Goal: Navigation & Orientation: Find specific page/section

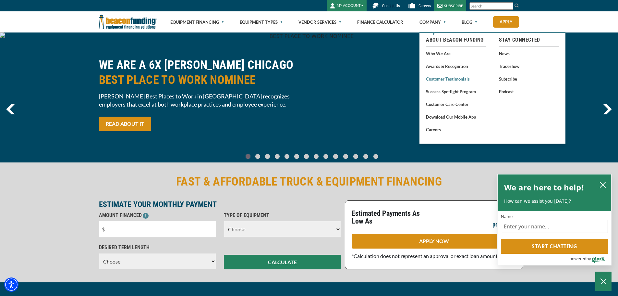
click at [443, 81] on link "Customer Testimonials" at bounding box center [456, 79] width 60 height 8
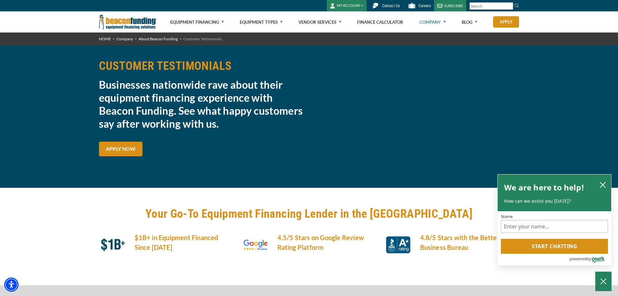
click at [137, 21] on img at bounding box center [128, 21] width 58 height 21
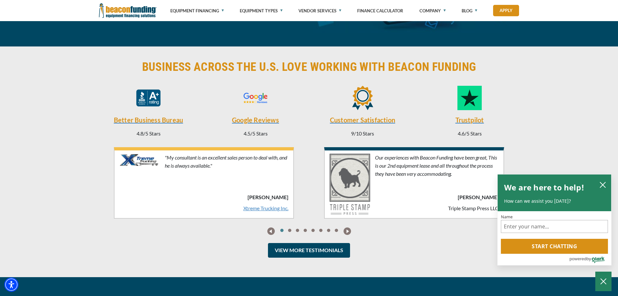
scroll to position [1558, 0]
